Goal: Information Seeking & Learning: Learn about a topic

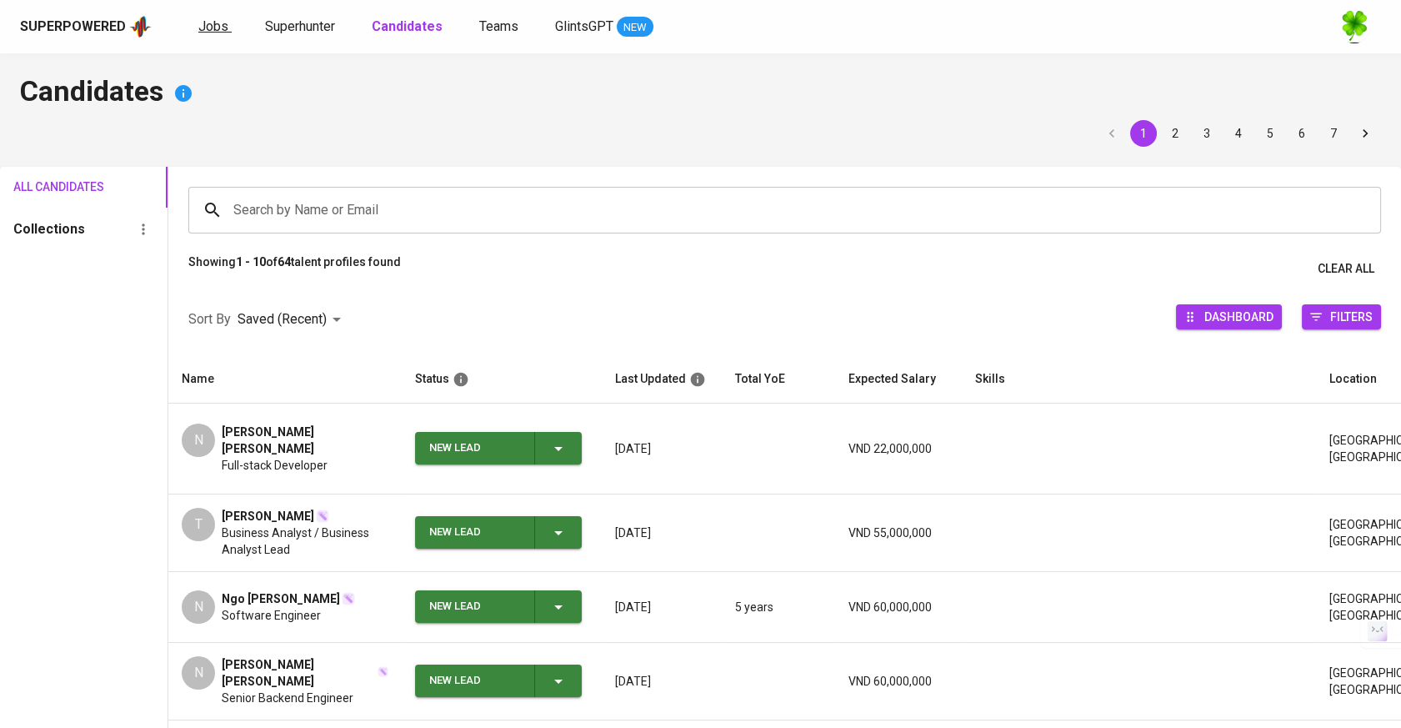
click at [227, 28] on link "Jobs" at bounding box center [214, 27] width 33 height 21
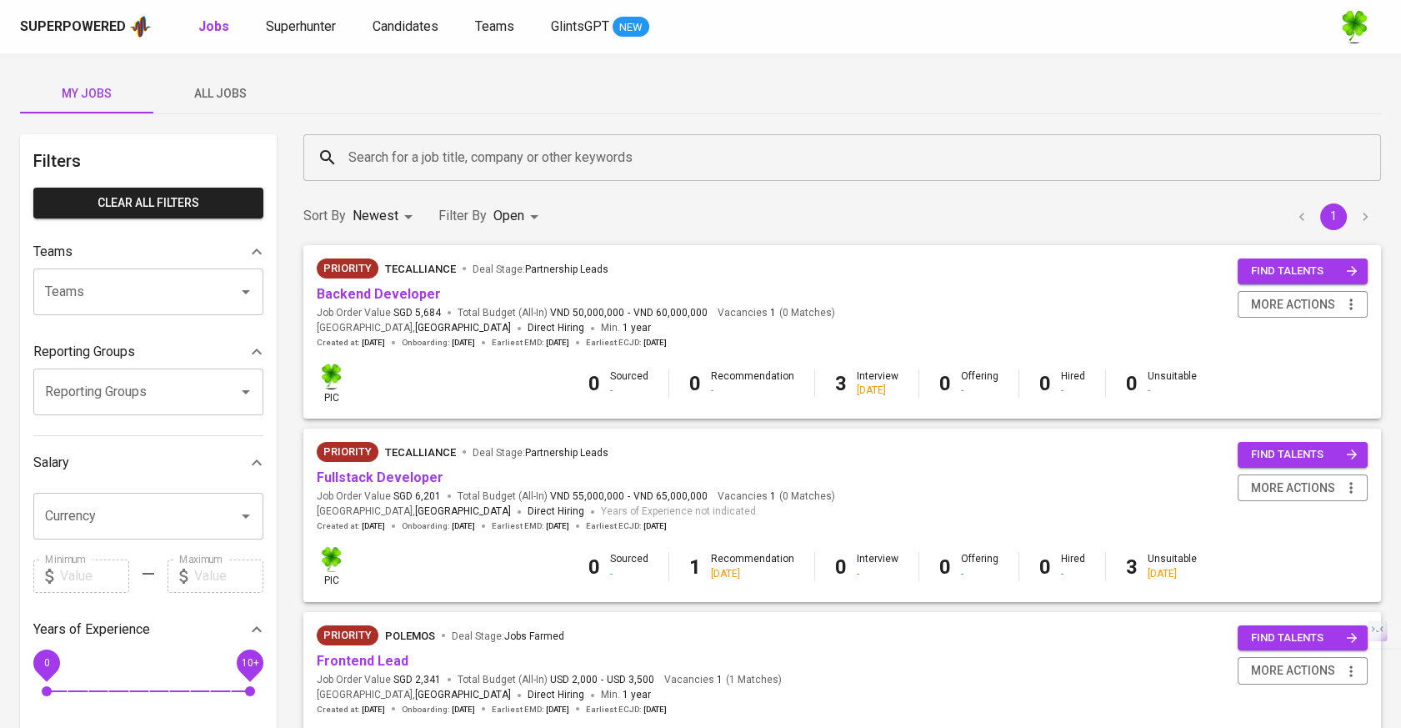
click at [235, 94] on span "All Jobs" at bounding box center [219, 93] width 113 height 21
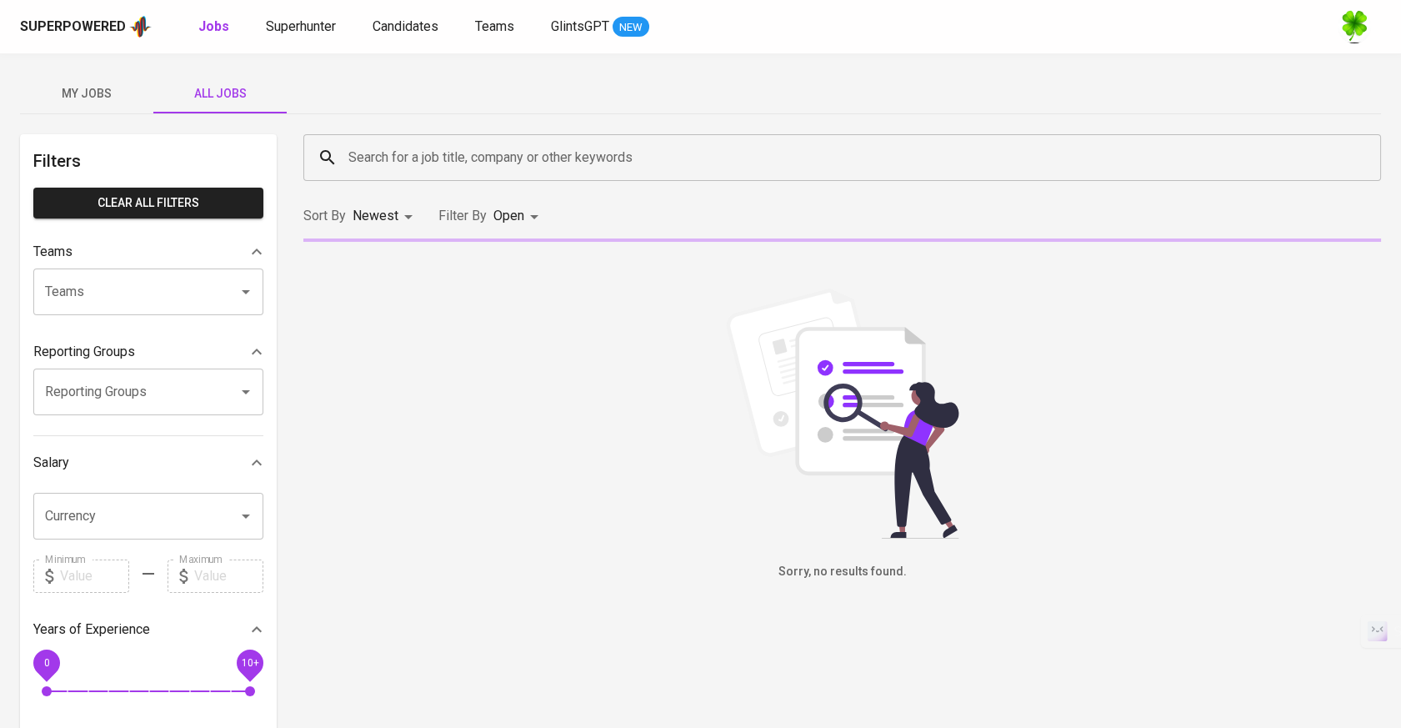
click at [395, 138] on div "Search for a job title, company or other keywords" at bounding box center [842, 157] width 1078 height 47
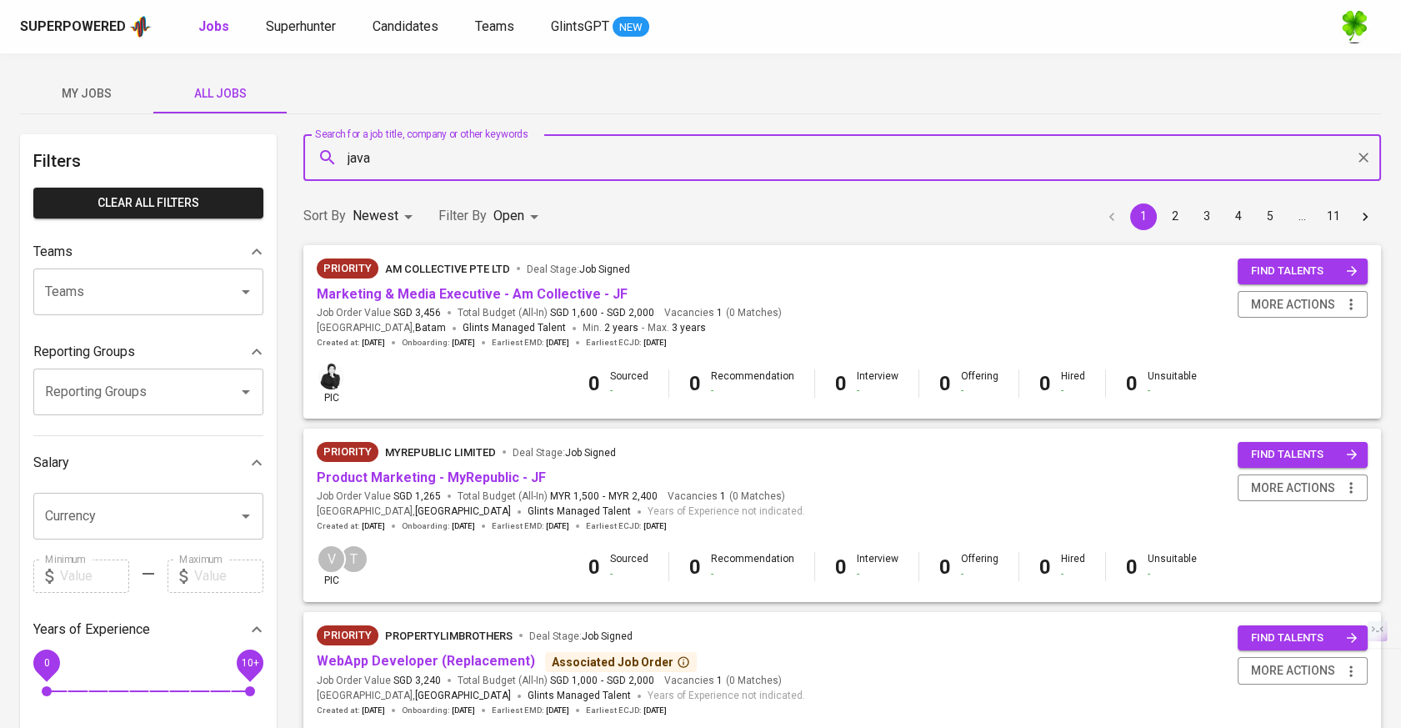
type input "java"
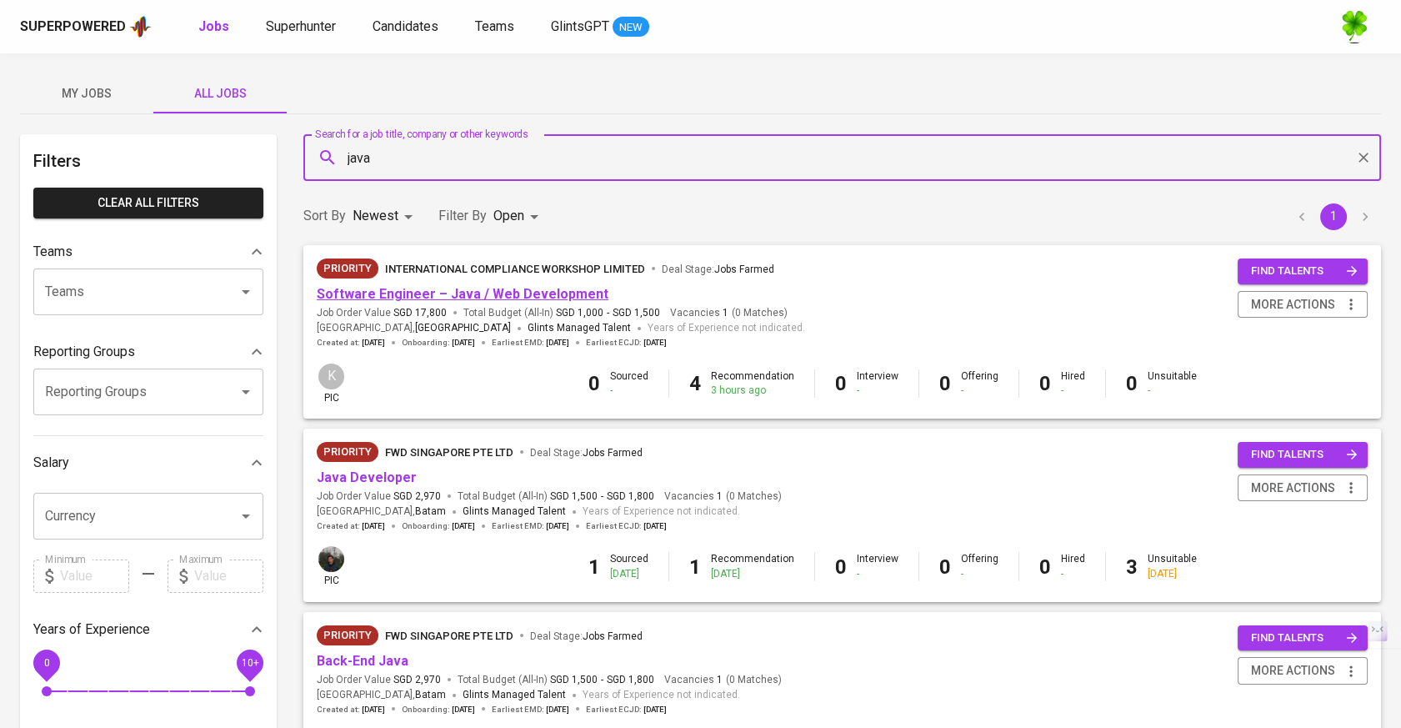
click at [440, 286] on link "Software Engineer – Java / Web Development" at bounding box center [463, 294] width 292 height 16
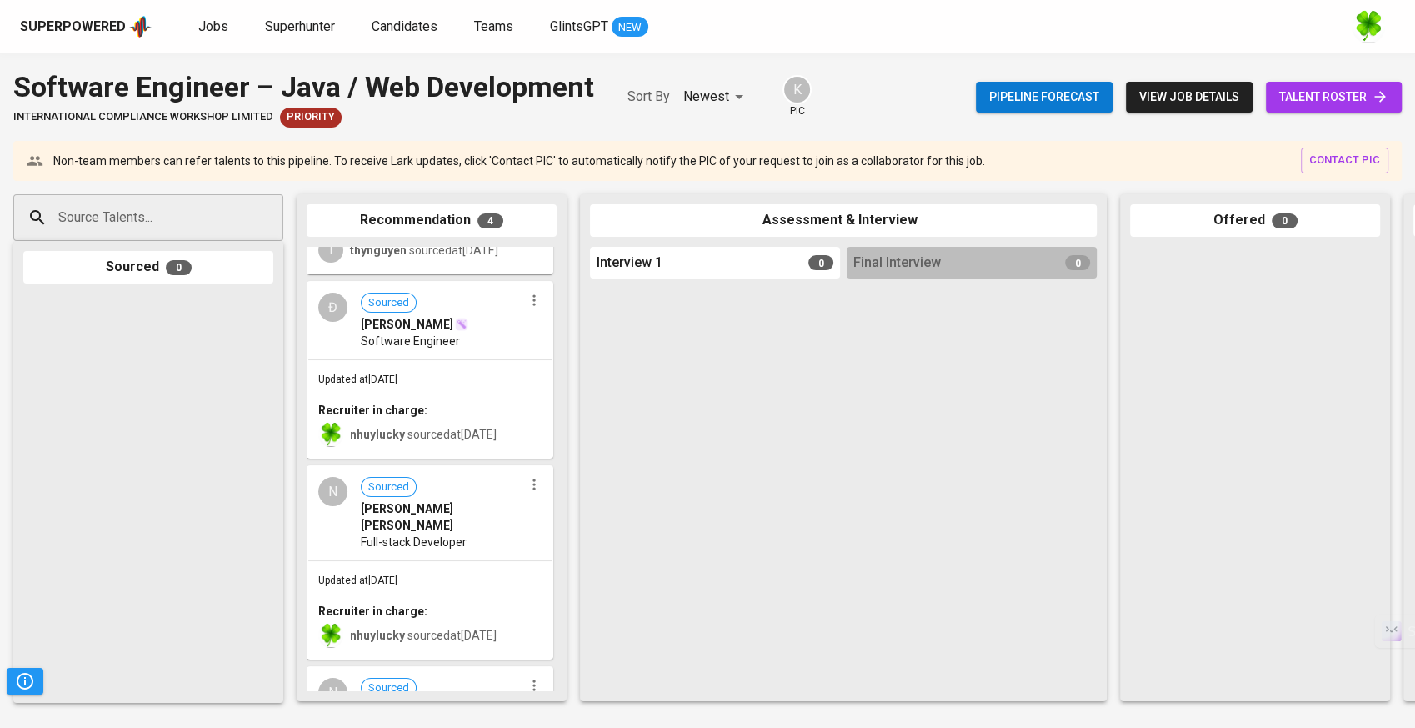
scroll to position [57, 0]
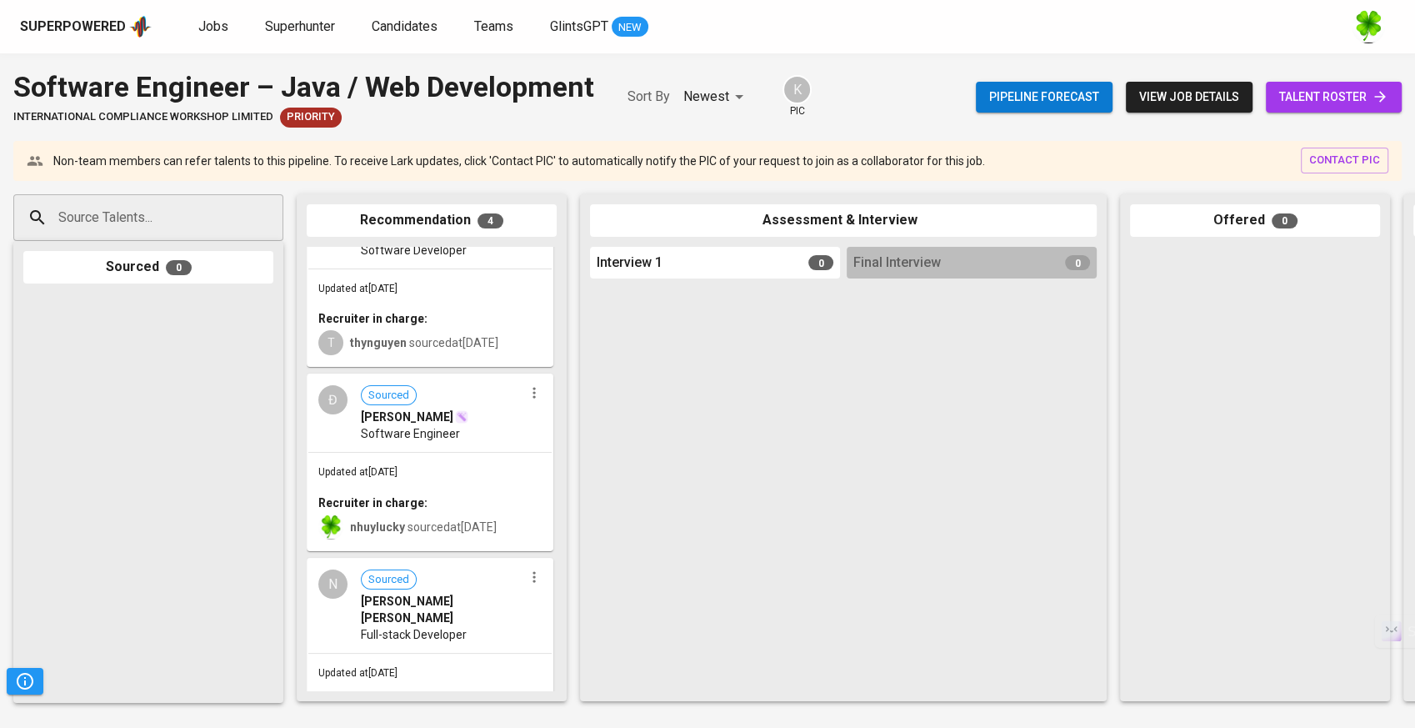
click at [405, 413] on div "[PERSON_NAME]" at bounding box center [442, 416] width 163 height 17
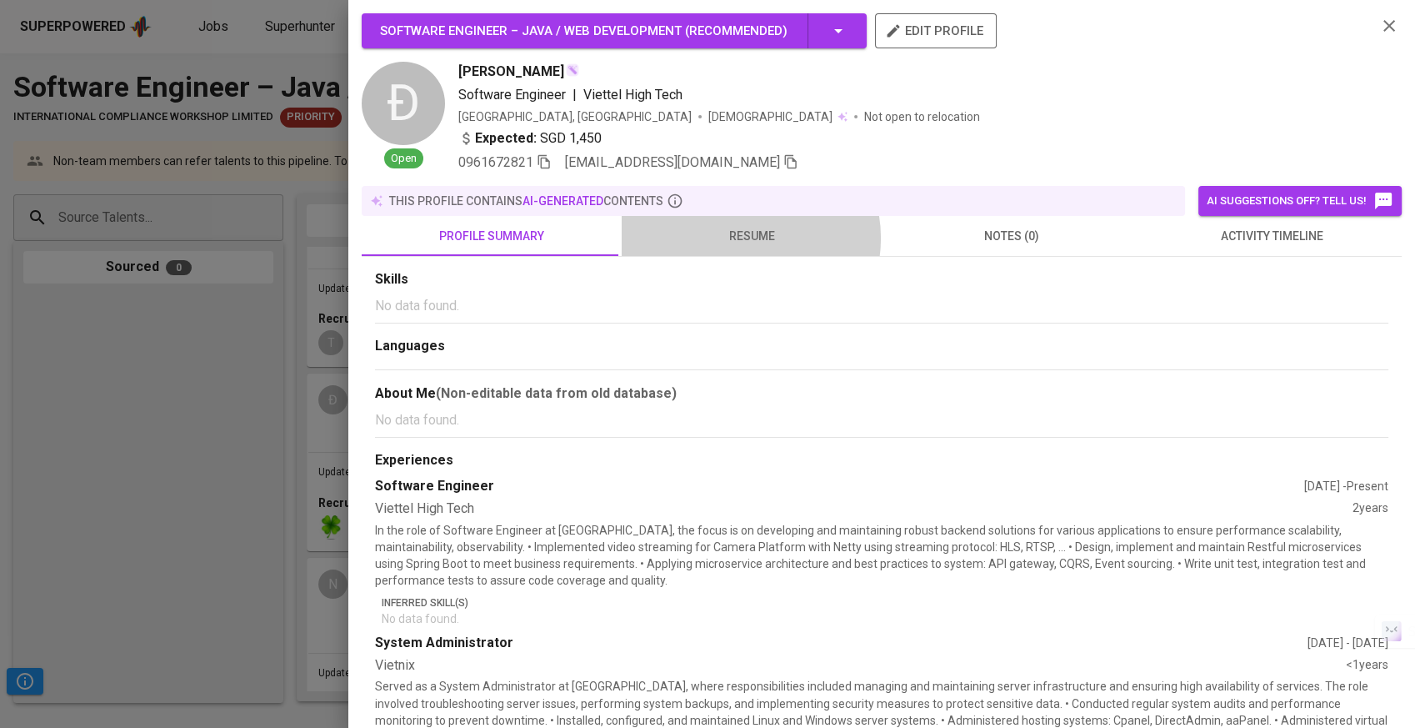
click at [746, 238] on span "resume" at bounding box center [752, 236] width 240 height 21
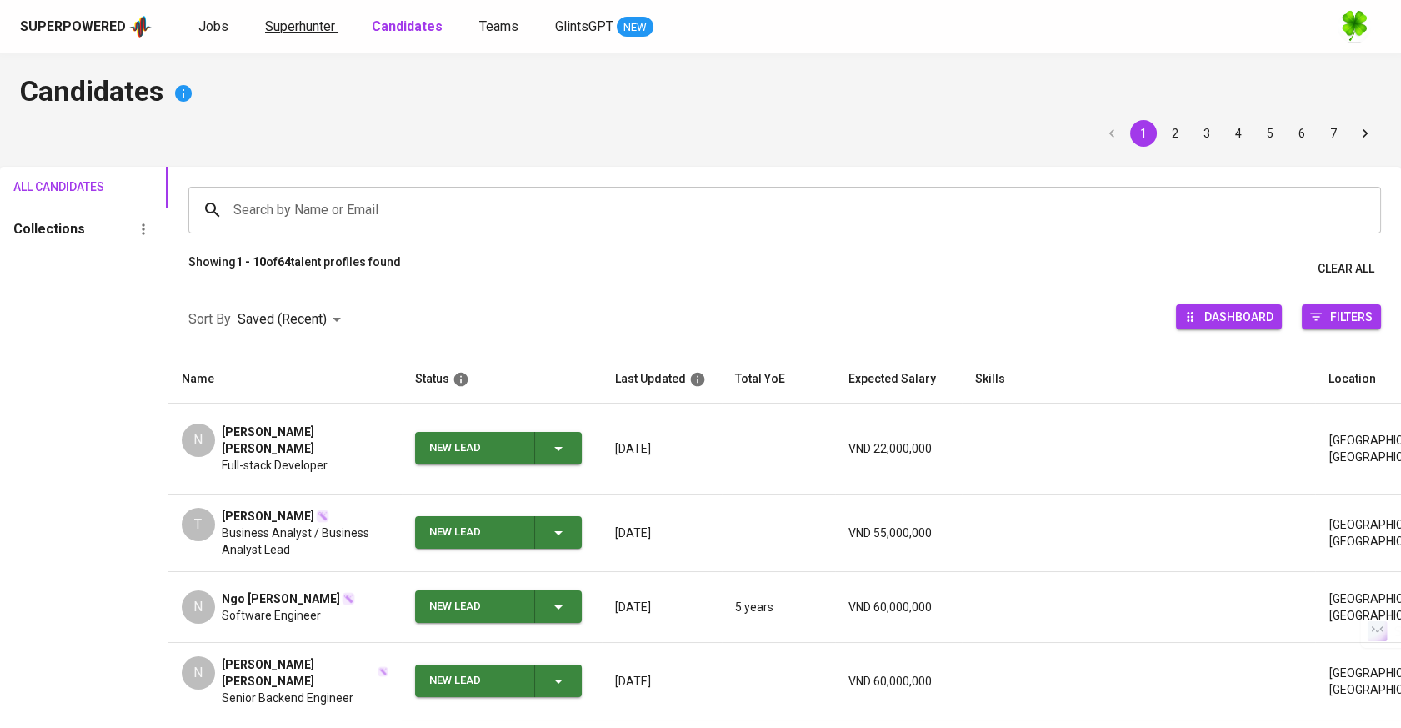
click at [292, 29] on span "Superhunter" at bounding box center [300, 26] width 70 height 16
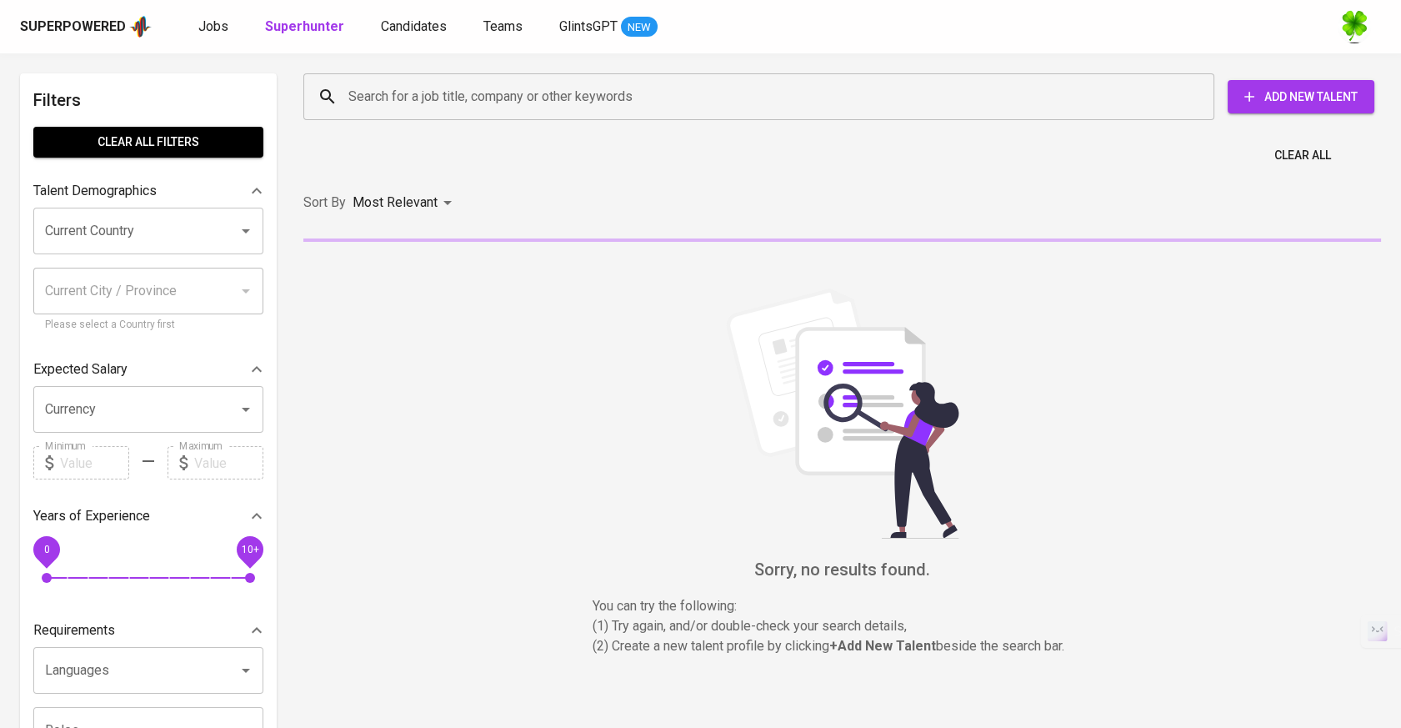
click at [355, 18] on div "Jobs Superhunter Candidates Teams GlintsGPT NEW" at bounding box center [427, 27] width 459 height 21
click at [381, 25] on span "Candidates" at bounding box center [414, 26] width 66 height 16
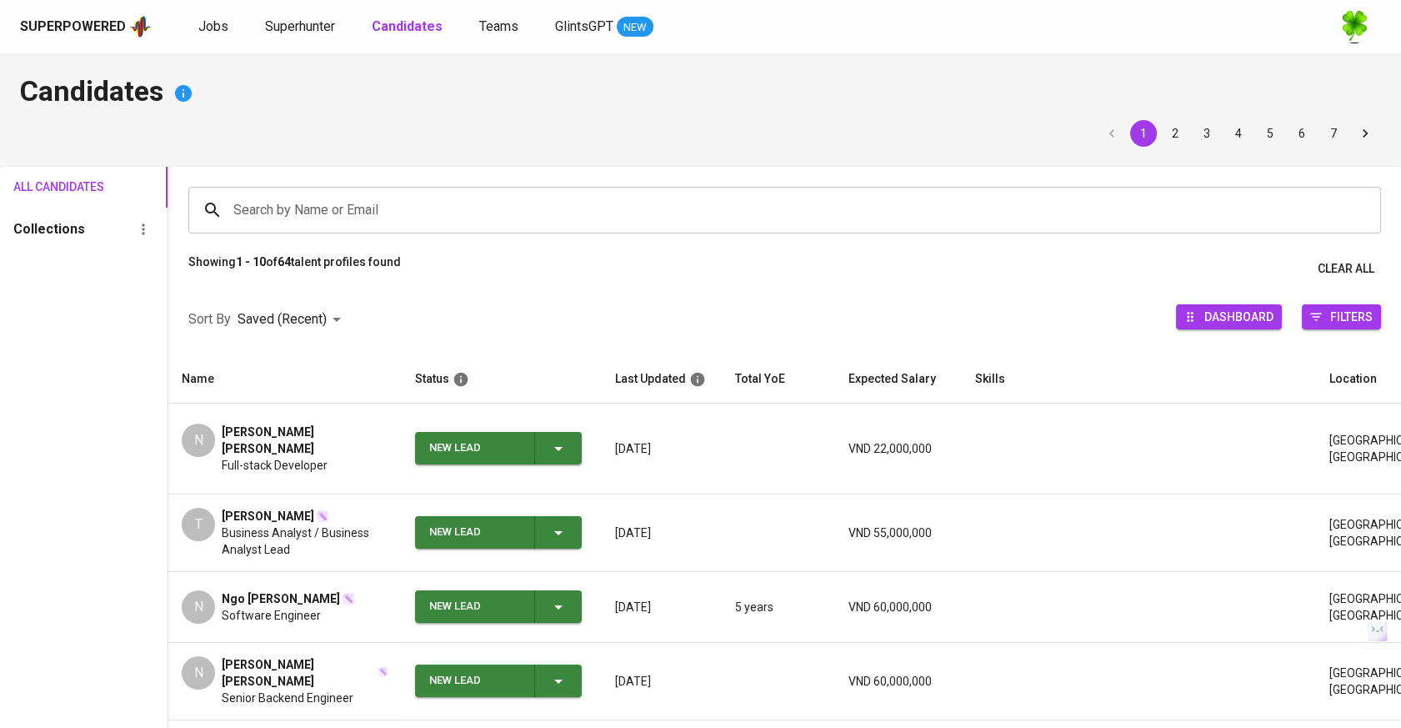
click at [341, 443] on div "N Nguyen Anh Tuan Full-stack Developer" at bounding box center [285, 448] width 207 height 50
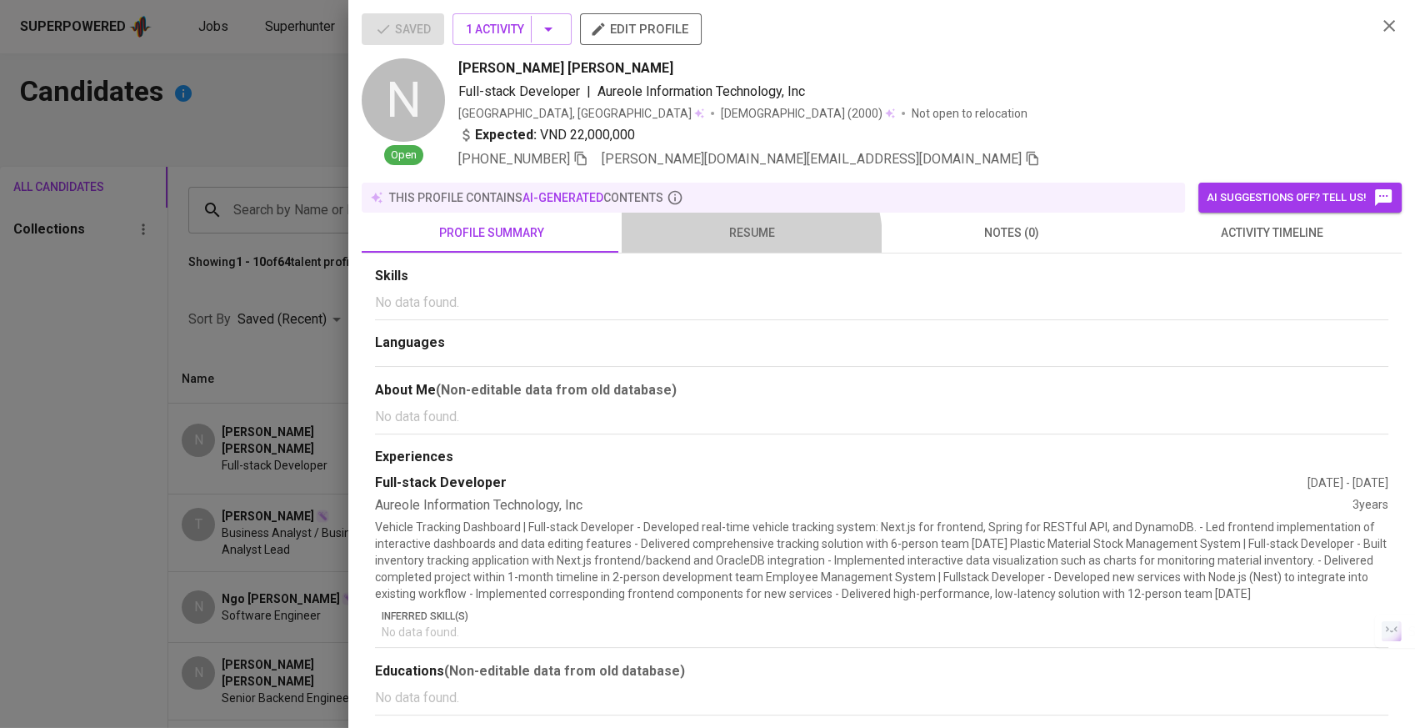
click at [742, 240] on span "resume" at bounding box center [752, 233] width 240 height 21
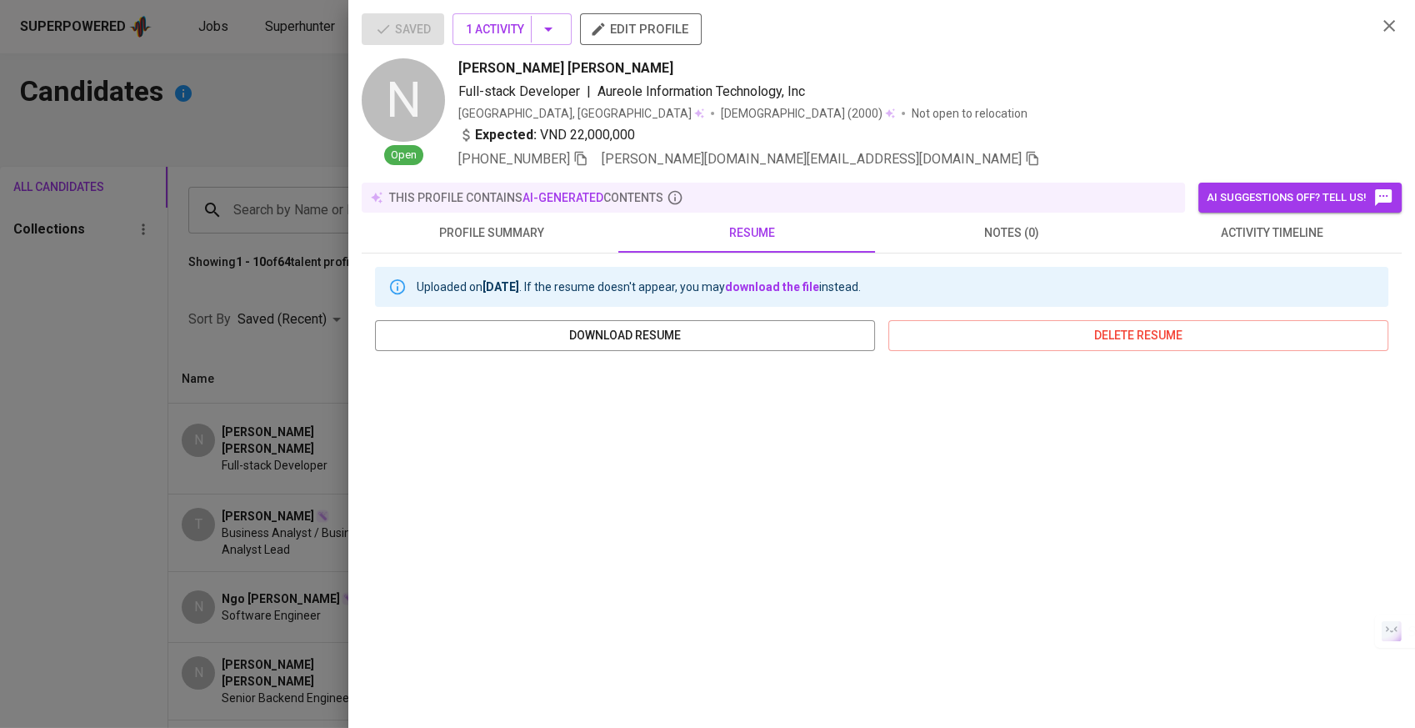
click at [348, 238] on div "Saved 1 Activity edit profile N Open Nguyen Anh Tuan Full-stack Developer | Aur…" at bounding box center [881, 364] width 1067 height 728
click at [308, 185] on div at bounding box center [707, 364] width 1415 height 728
